Goal: Information Seeking & Learning: Learn about a topic

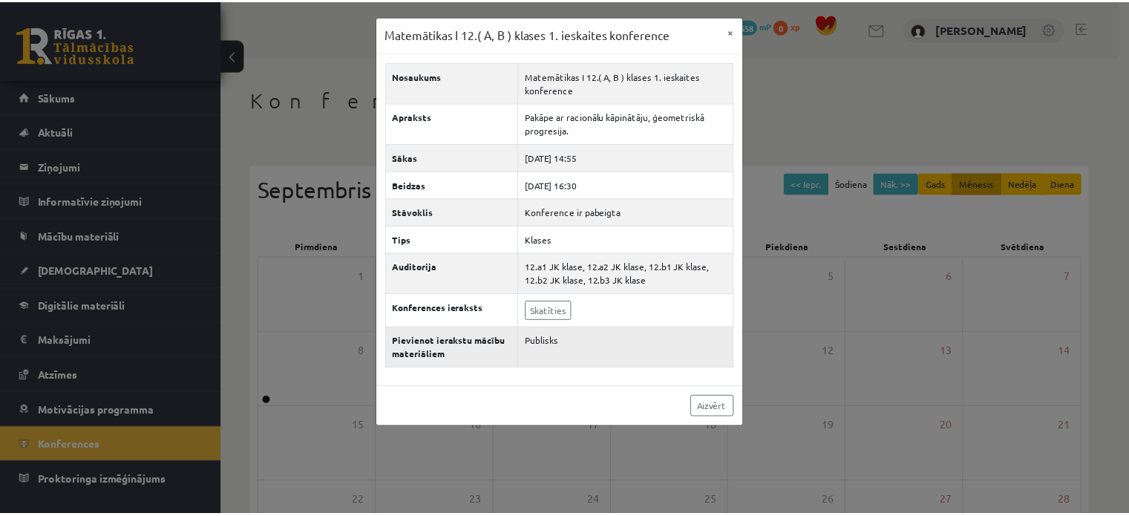
scroll to position [174, 0]
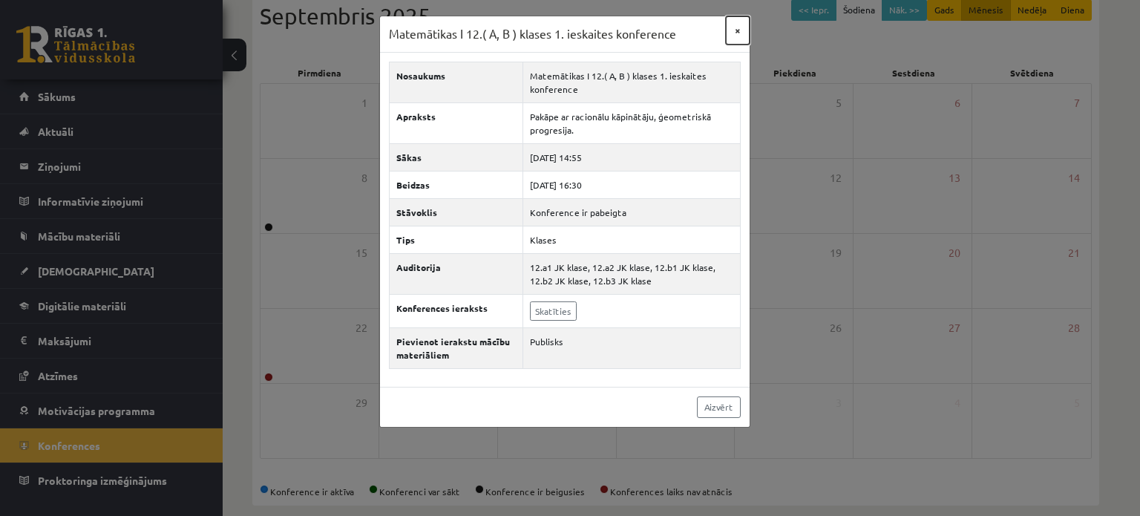
click at [738, 26] on button "×" at bounding box center [738, 30] width 24 height 28
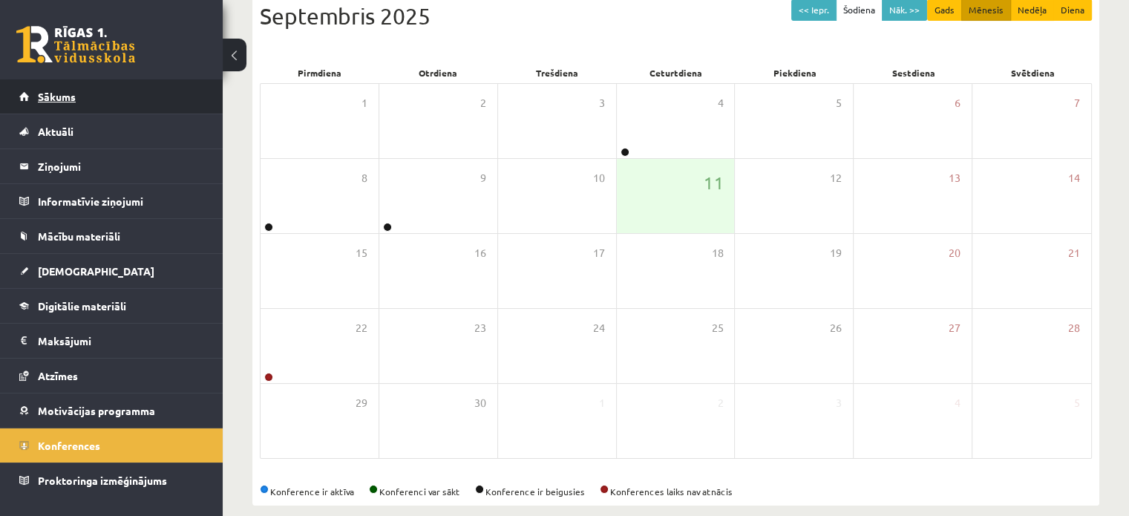
click at [113, 85] on link "Sākums" at bounding box center [111, 96] width 185 height 34
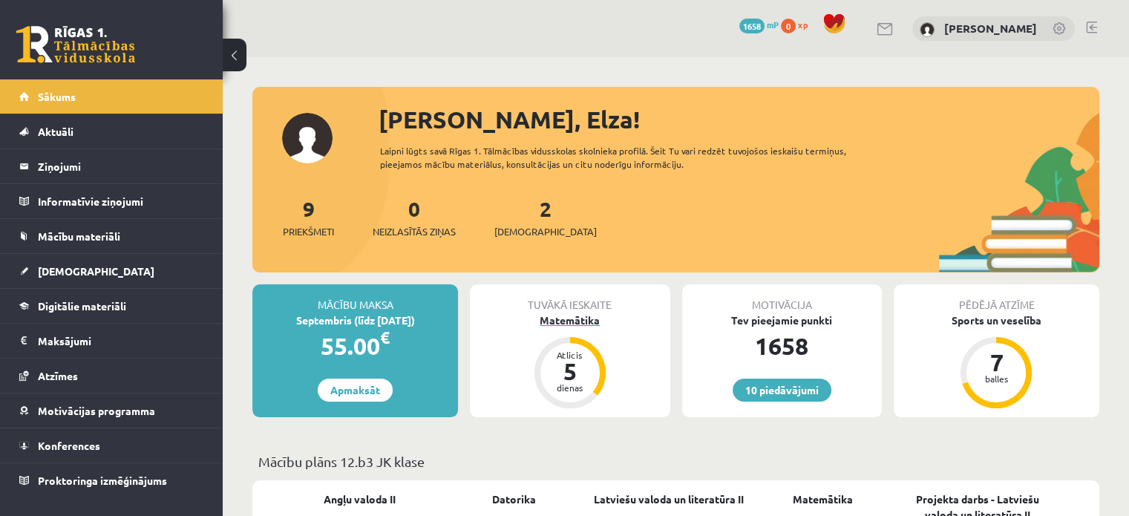
click at [554, 323] on div "Matemātika" at bounding box center [570, 320] width 200 height 16
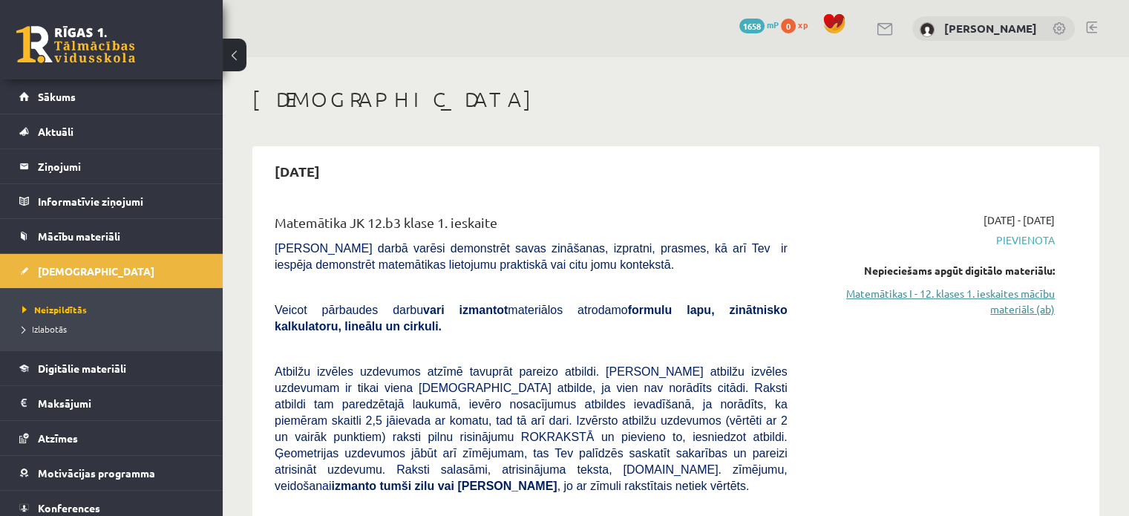
click at [908, 308] on link "Matemātikas I - 12. klases 1. ieskaites mācību materiāls (ab)" at bounding box center [932, 301] width 245 height 31
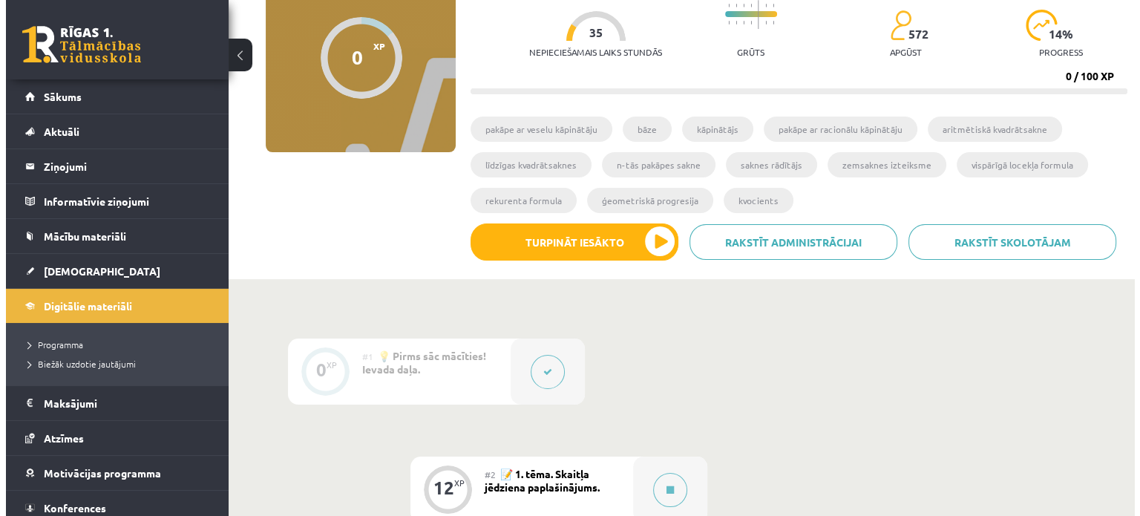
scroll to position [163, 0]
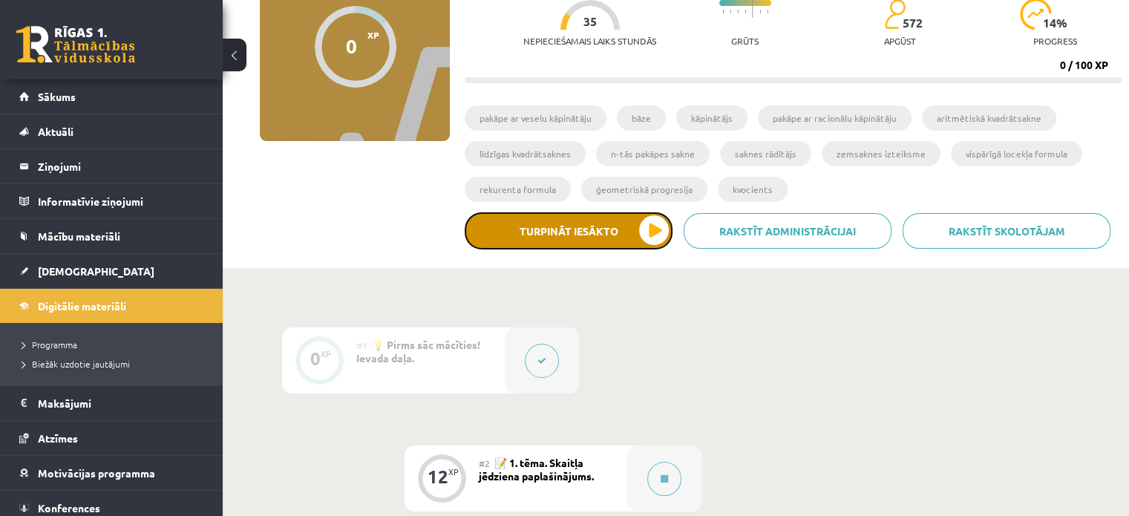
click at [655, 228] on button "Turpināt iesākto" at bounding box center [569, 230] width 208 height 37
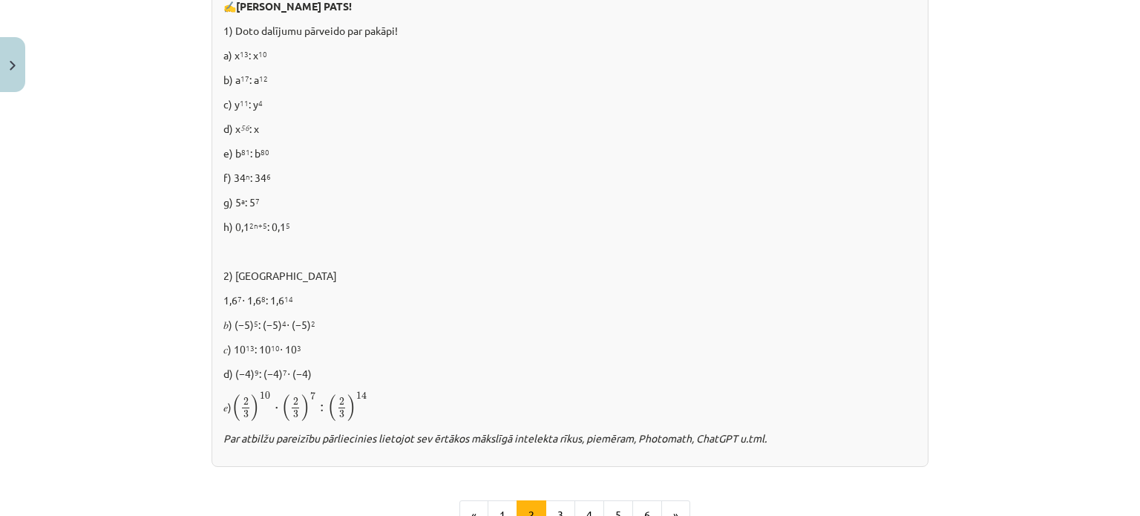
scroll to position [1057, 0]
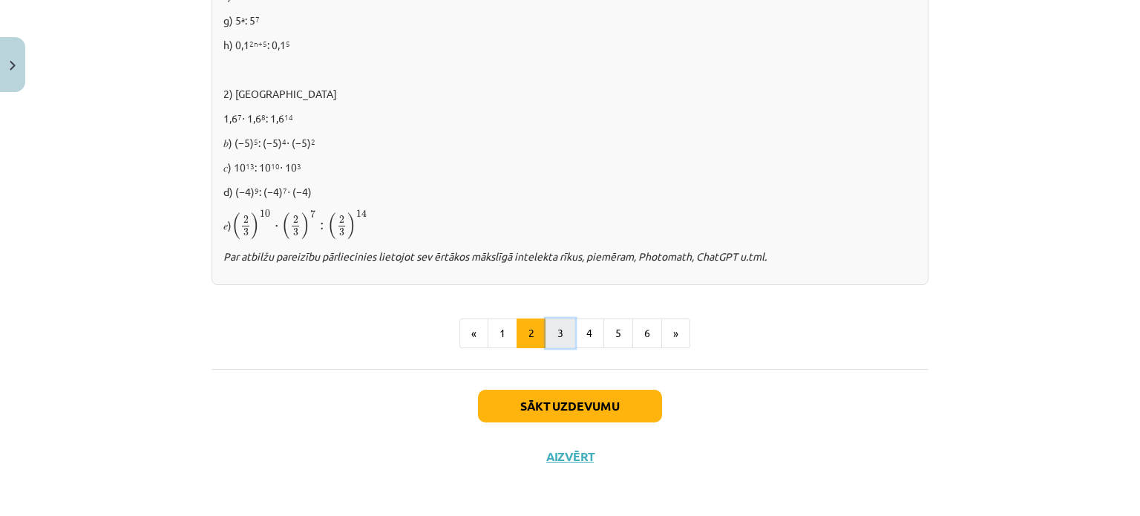
click at [555, 330] on button "3" at bounding box center [560, 333] width 30 height 30
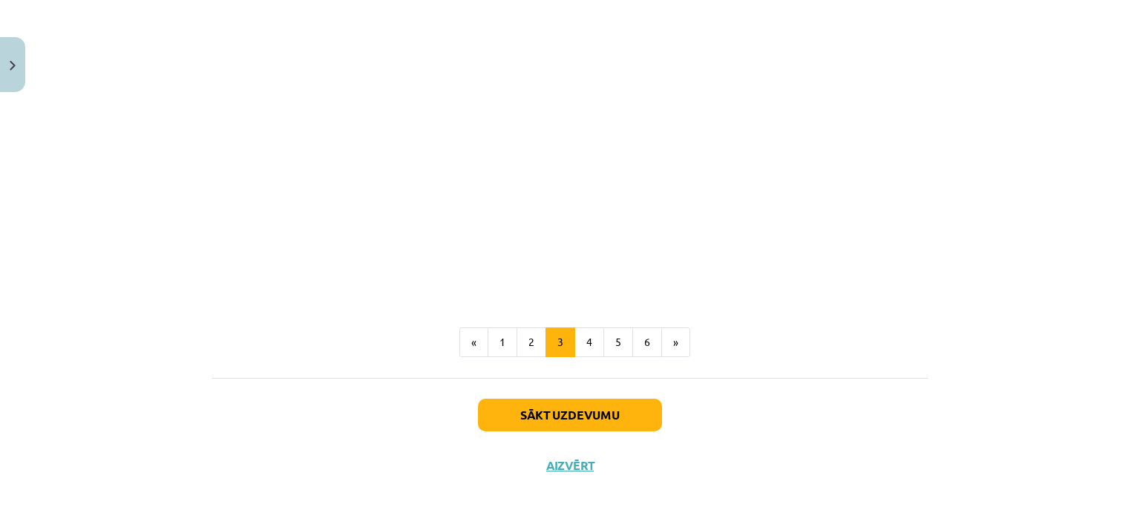
scroll to position [1357, 0]
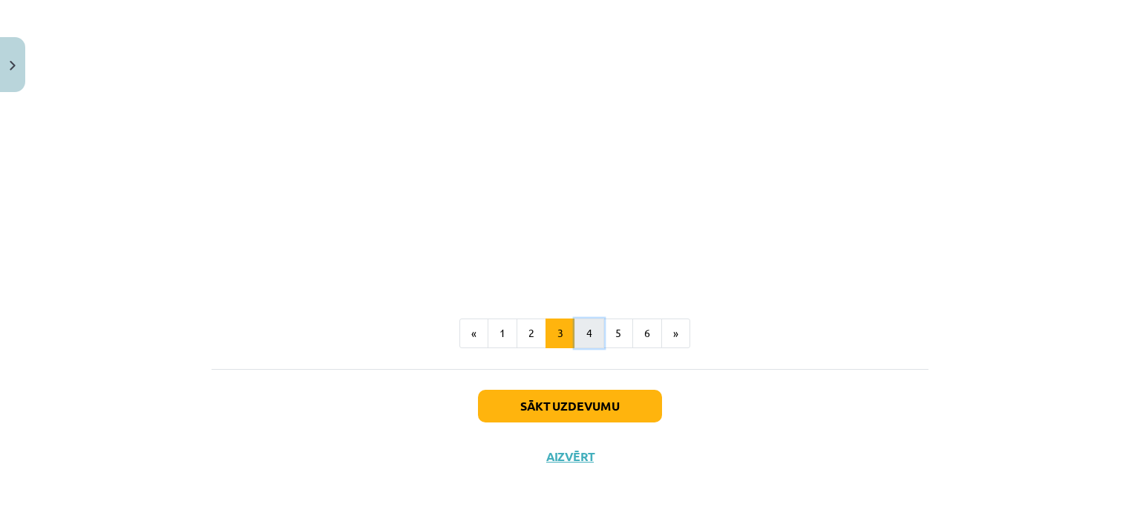
click at [576, 338] on button "4" at bounding box center [589, 333] width 30 height 30
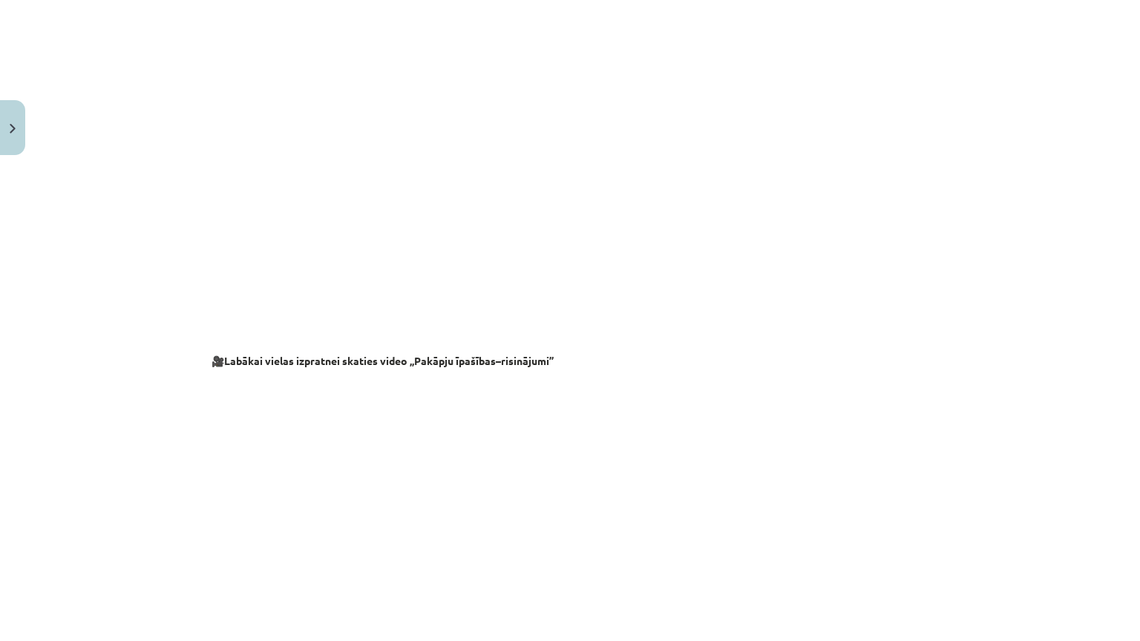
scroll to position [1227, 0]
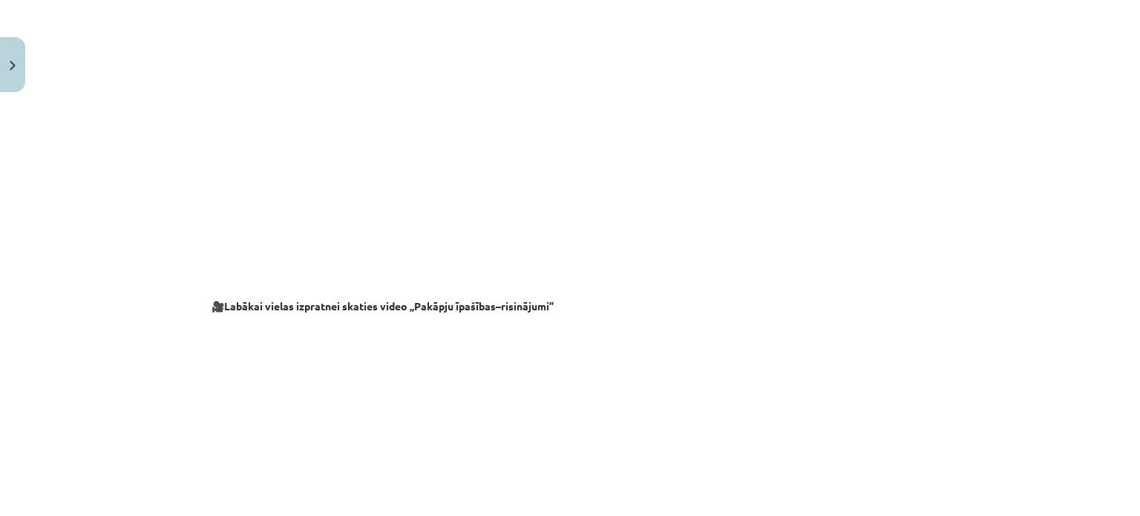
click at [788, 260] on b at bounding box center [569, 256] width 475 height 13
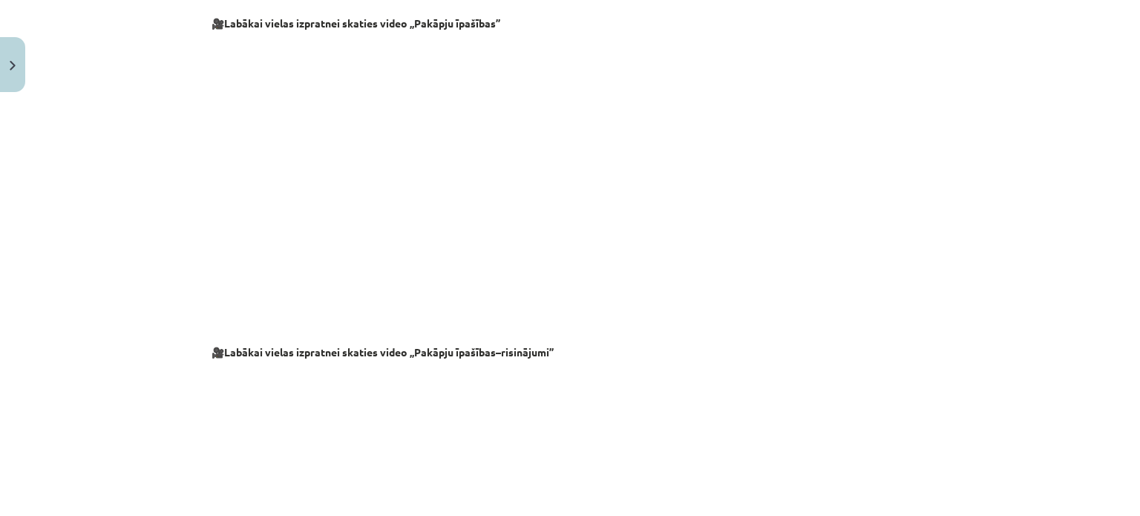
click at [4, 8] on div "Mācību tēma: Matemātikas i - 12. klases 1. ieskaites mācību materiāls (ab) #2 📝…" at bounding box center [570, 258] width 1140 height 516
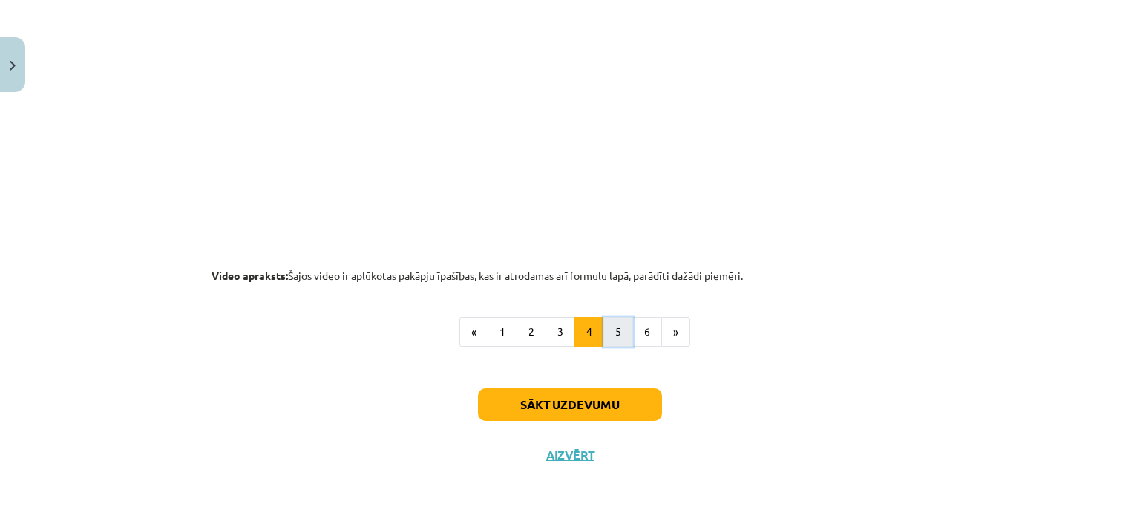
click at [611, 327] on button "5" at bounding box center [618, 332] width 30 height 30
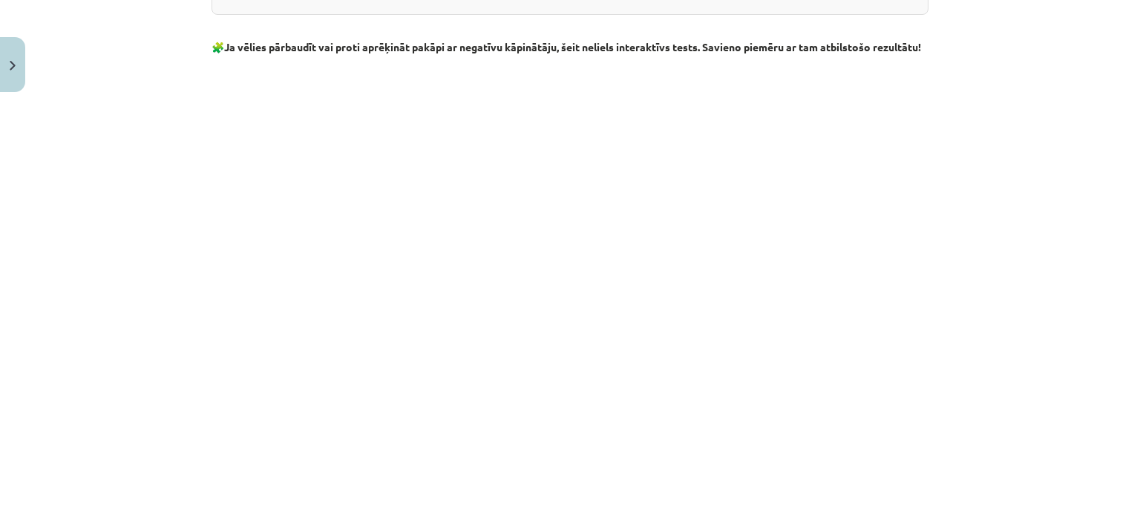
scroll to position [1790, 0]
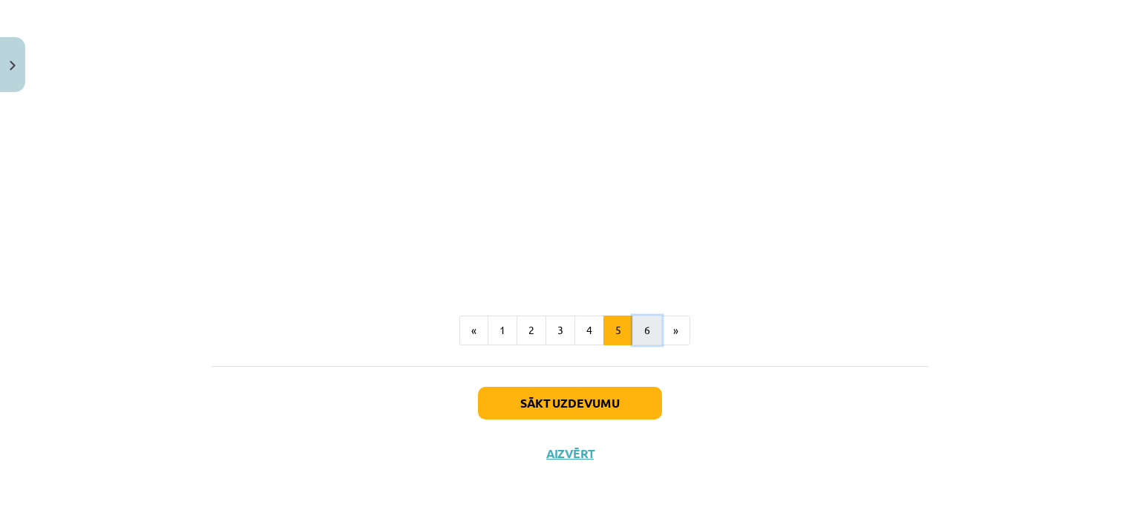
click at [640, 326] on button "6" at bounding box center [647, 330] width 30 height 30
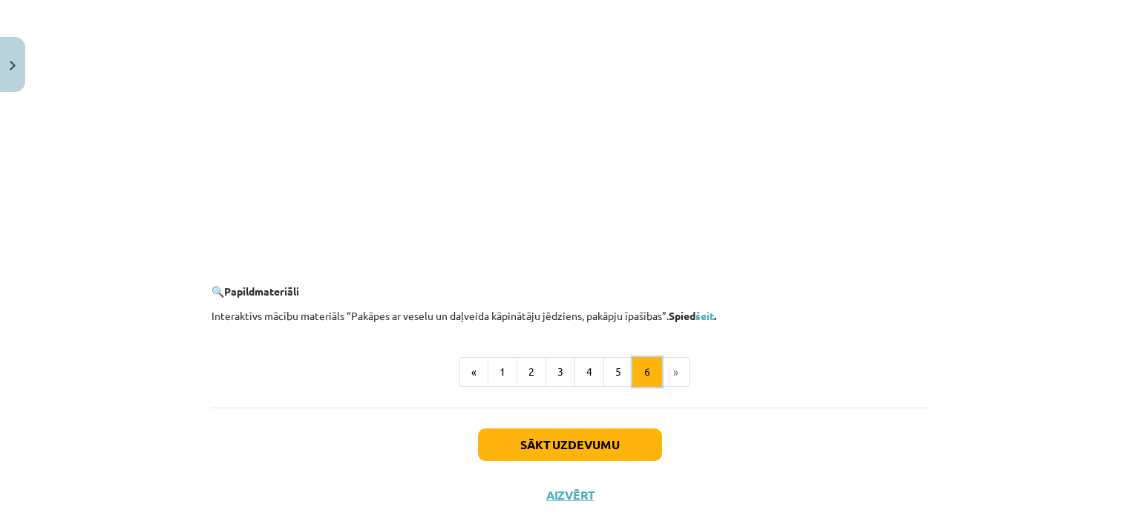
scroll to position [1450, 0]
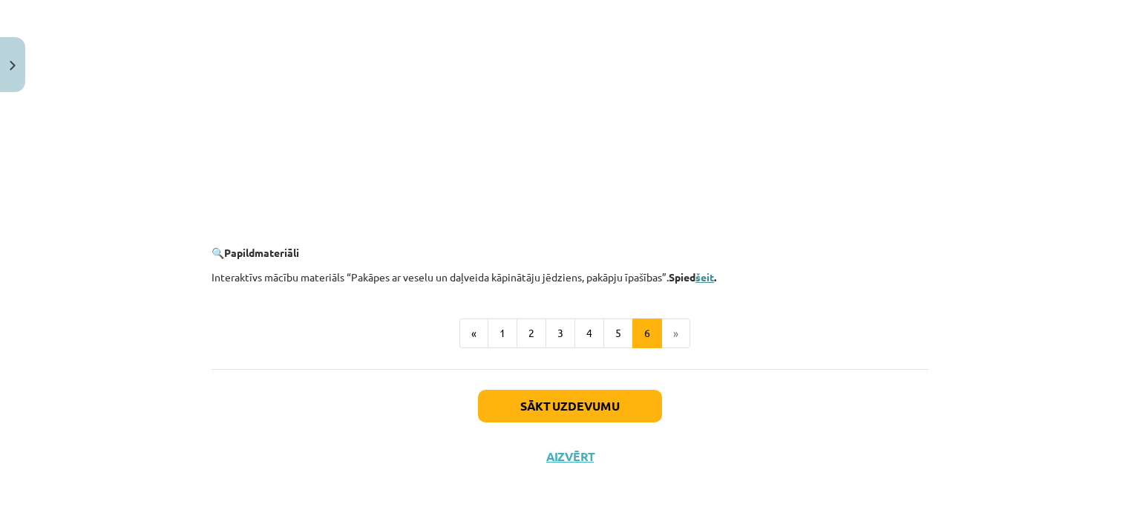
click at [703, 278] on link "šeit" at bounding box center [704, 276] width 19 height 13
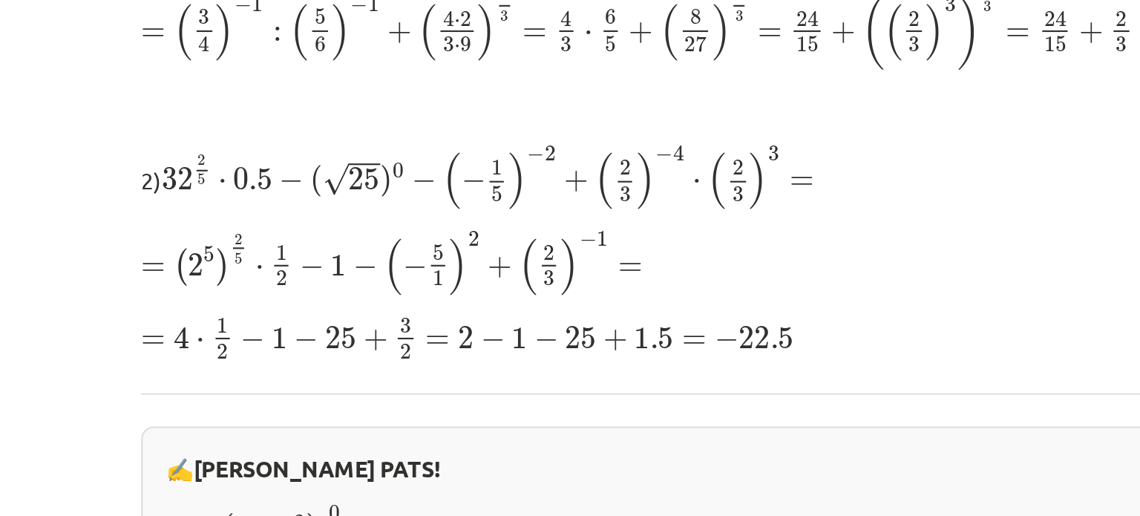
scroll to position [278, 0]
